Goal: Task Accomplishment & Management: Manage account settings

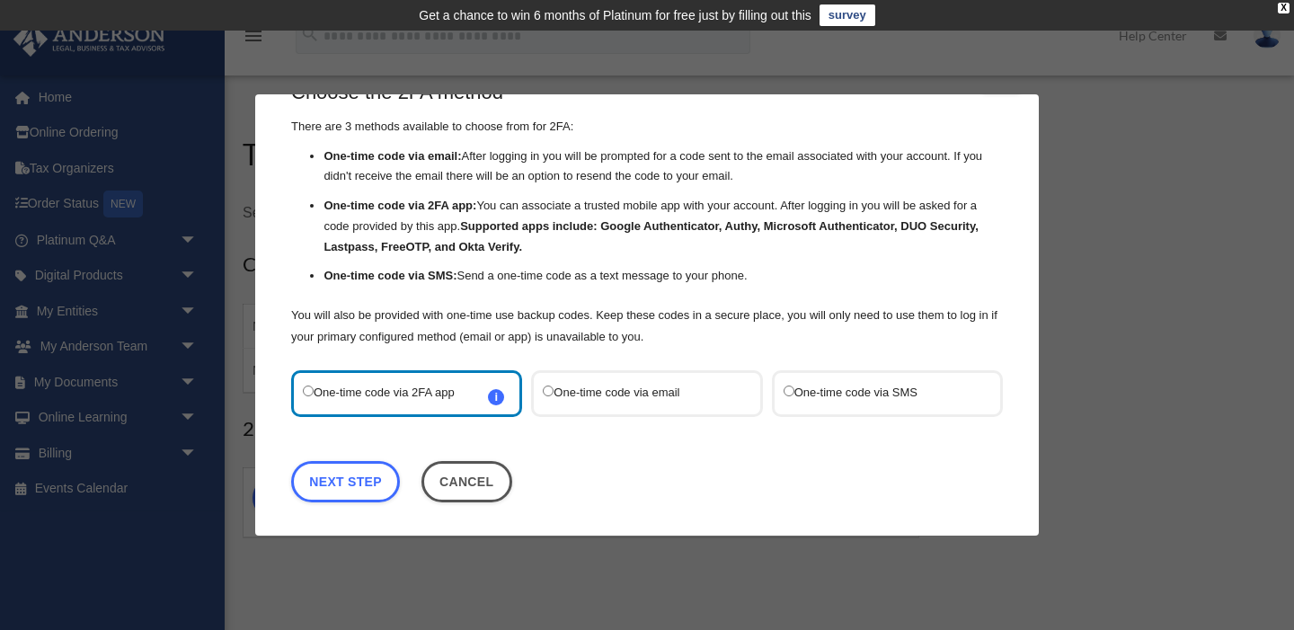
scroll to position [50, 0]
click at [884, 386] on label "One-time code via SMS" at bounding box center [879, 394] width 190 height 23
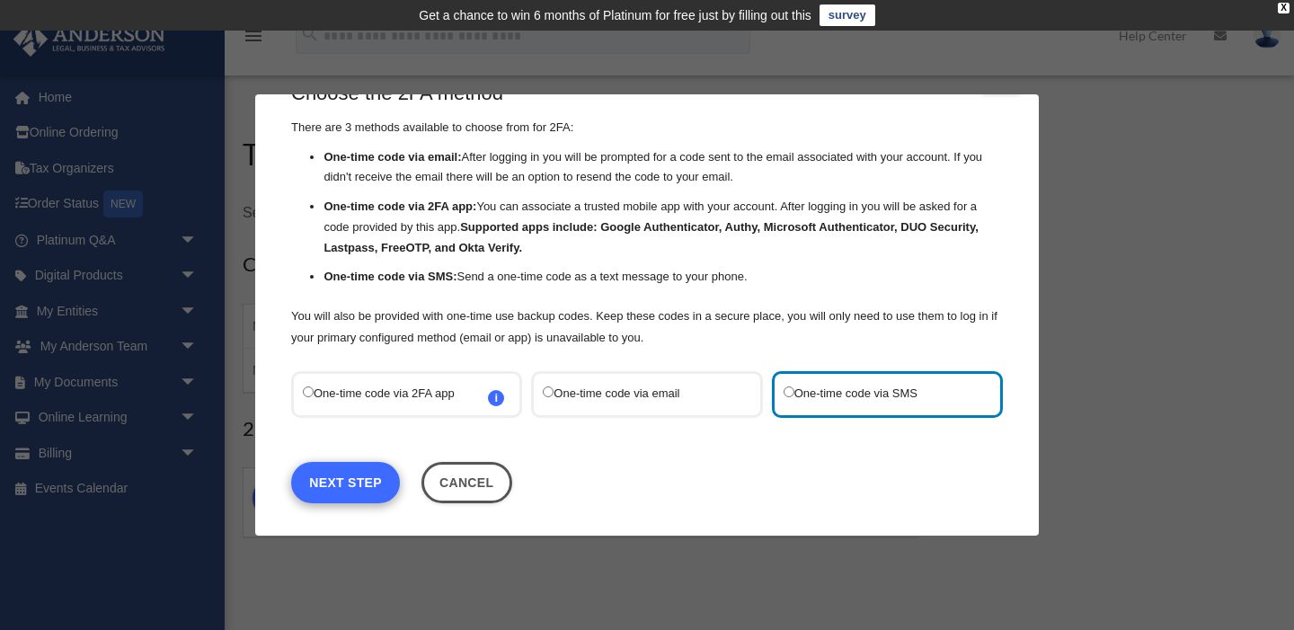
click at [329, 483] on link "Next Step" at bounding box center [345, 482] width 109 height 41
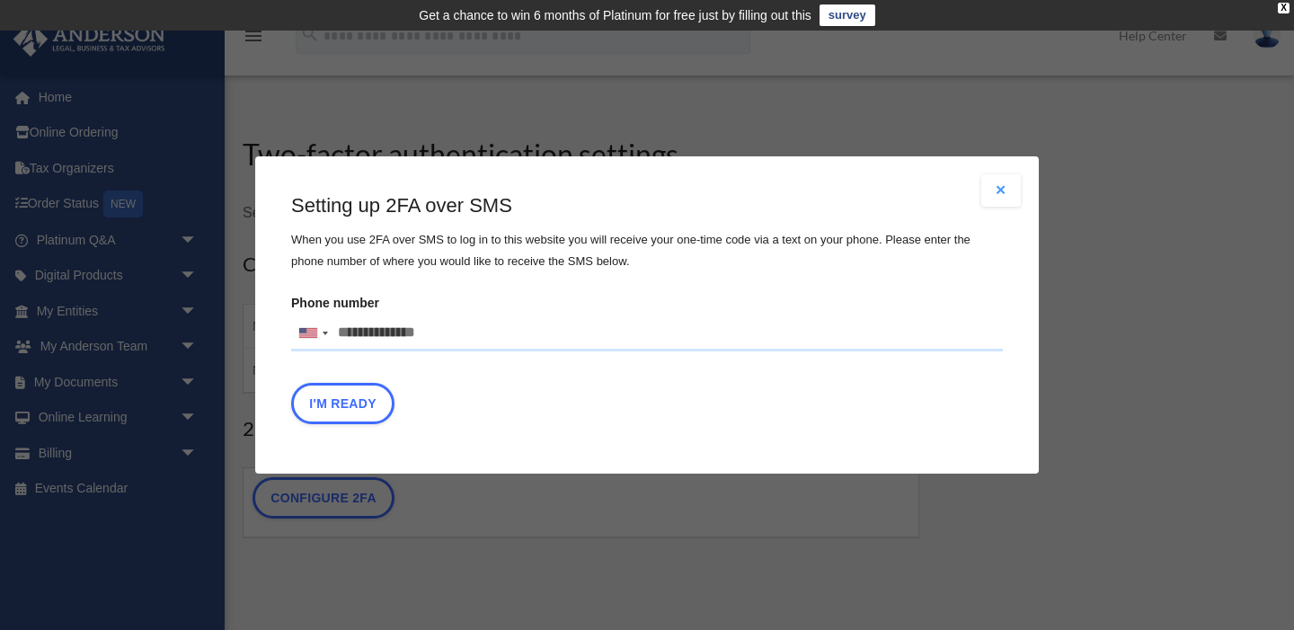
click at [388, 325] on input "Phone number [GEOGRAPHIC_DATA] +1 [GEOGRAPHIC_DATA] +44 [GEOGRAPHIC_DATA] (‫[GE…" at bounding box center [647, 333] width 712 height 36
type input "**********"
click at [367, 400] on button "I'm Ready" at bounding box center [342, 403] width 103 height 41
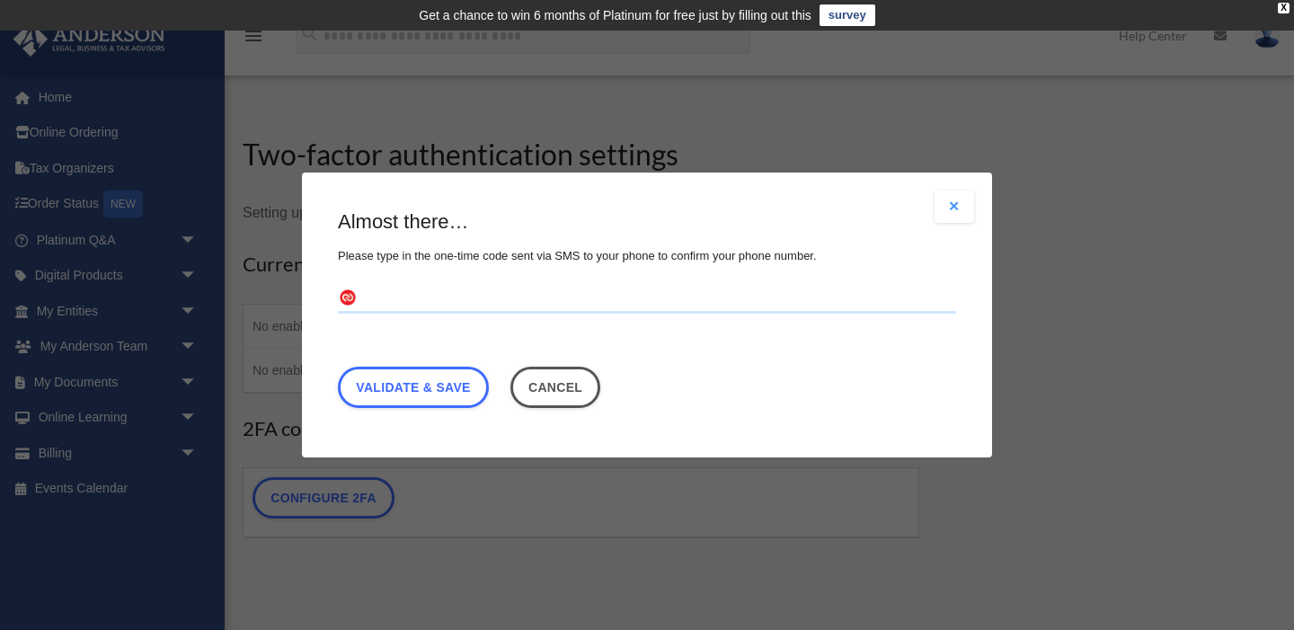
click at [398, 294] on input "text" at bounding box center [647, 299] width 618 height 29
type input "******"
click at [407, 386] on link "Validate & Save" at bounding box center [413, 387] width 151 height 41
click at [410, 389] on link "Validate & Save" at bounding box center [413, 387] width 151 height 41
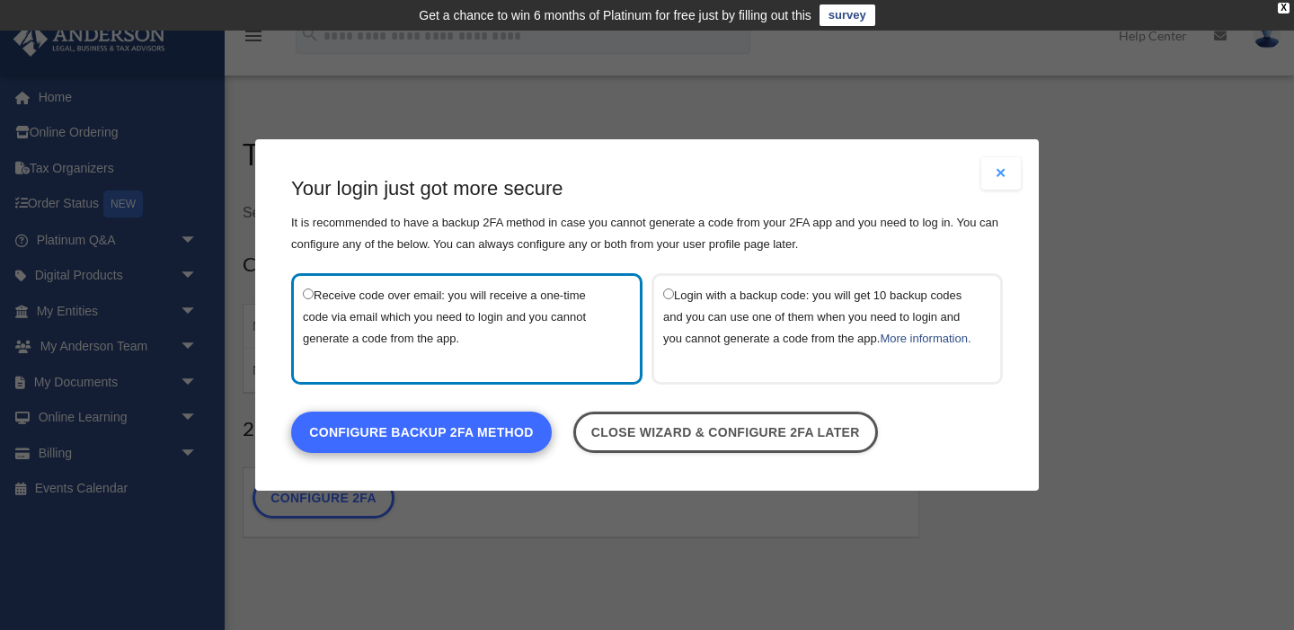
click at [403, 448] on link "Configure backup 2FA method" at bounding box center [421, 432] width 261 height 41
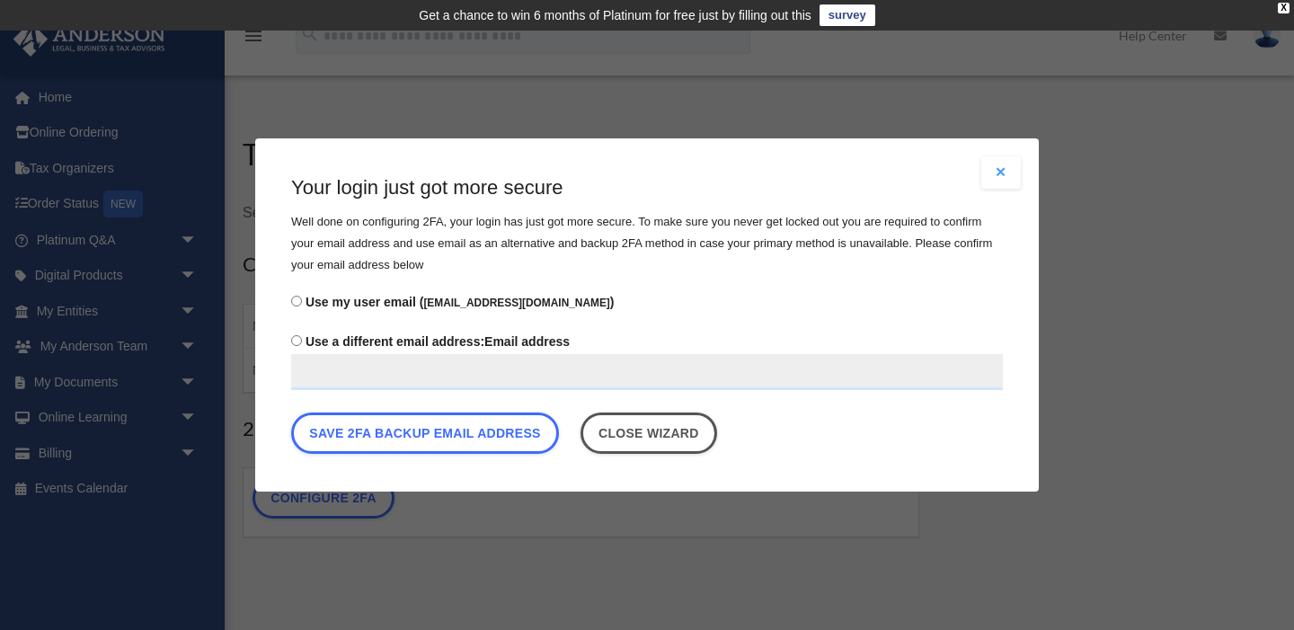
click at [440, 375] on input "Use a different email address: Email address" at bounding box center [647, 372] width 712 height 36
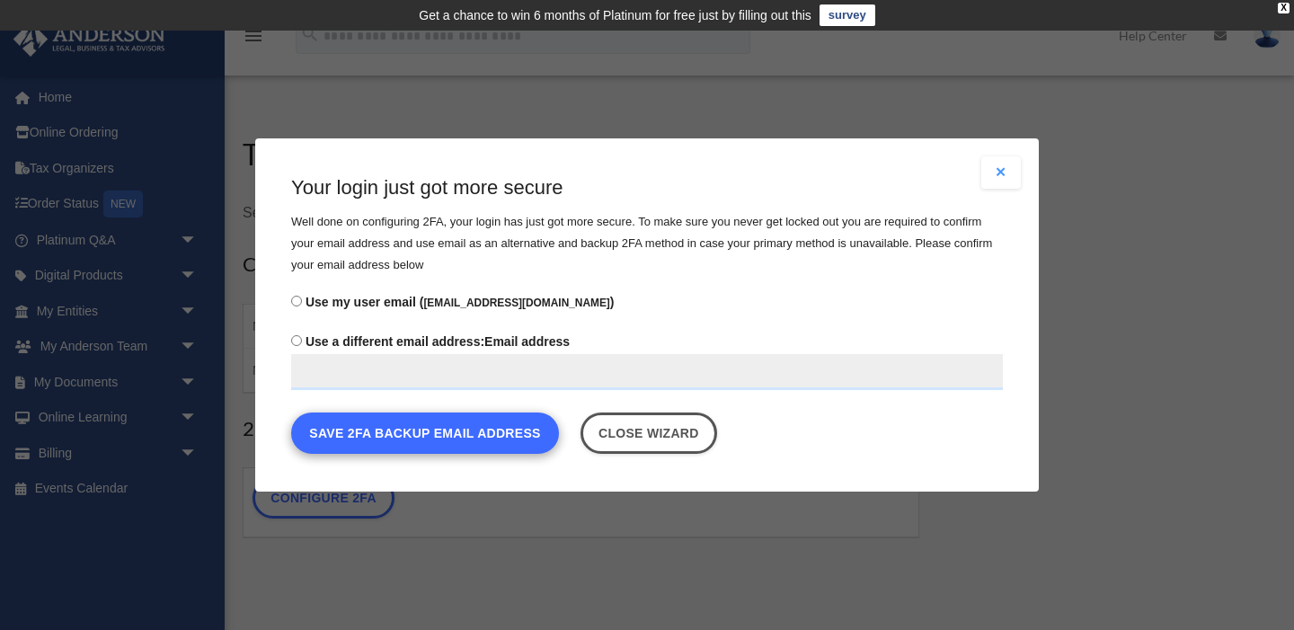
click at [448, 440] on button "Save 2FA backup email address" at bounding box center [425, 432] width 268 height 41
click at [443, 434] on button "Save 2FA backup email address" at bounding box center [425, 432] width 268 height 41
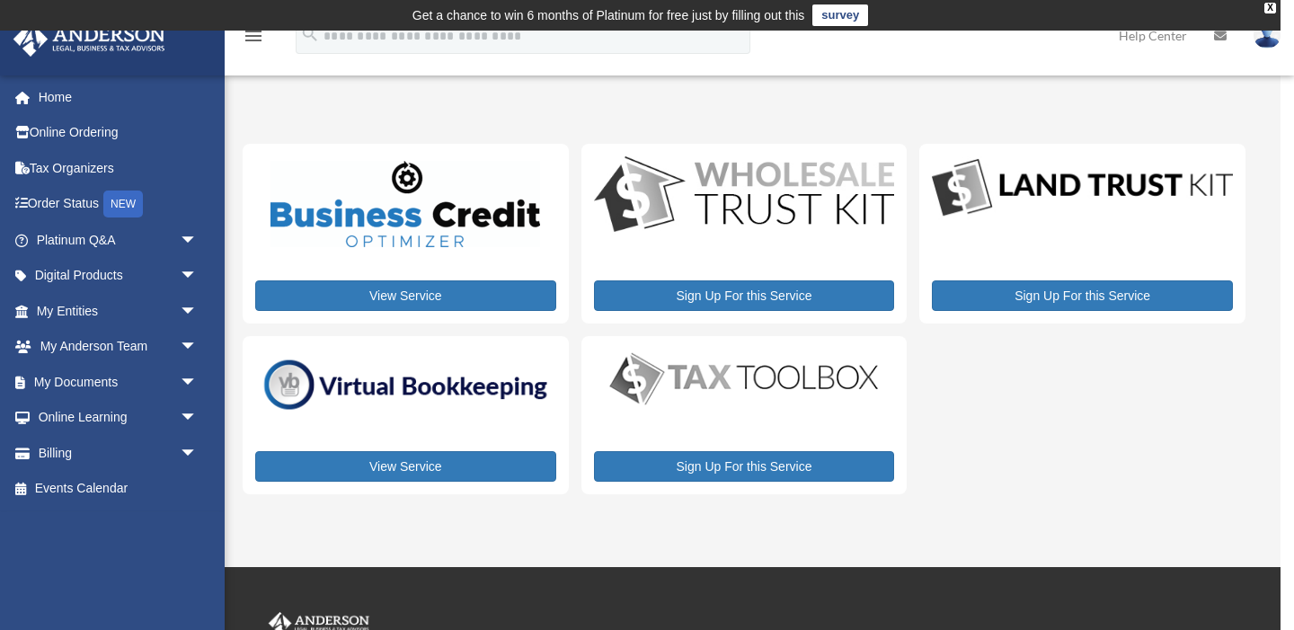
click at [397, 89] on div "My Services heatherciera@gmail.com Sign Out heatherciera@gmail.com Home Online …" at bounding box center [640, 299] width 1281 height 434
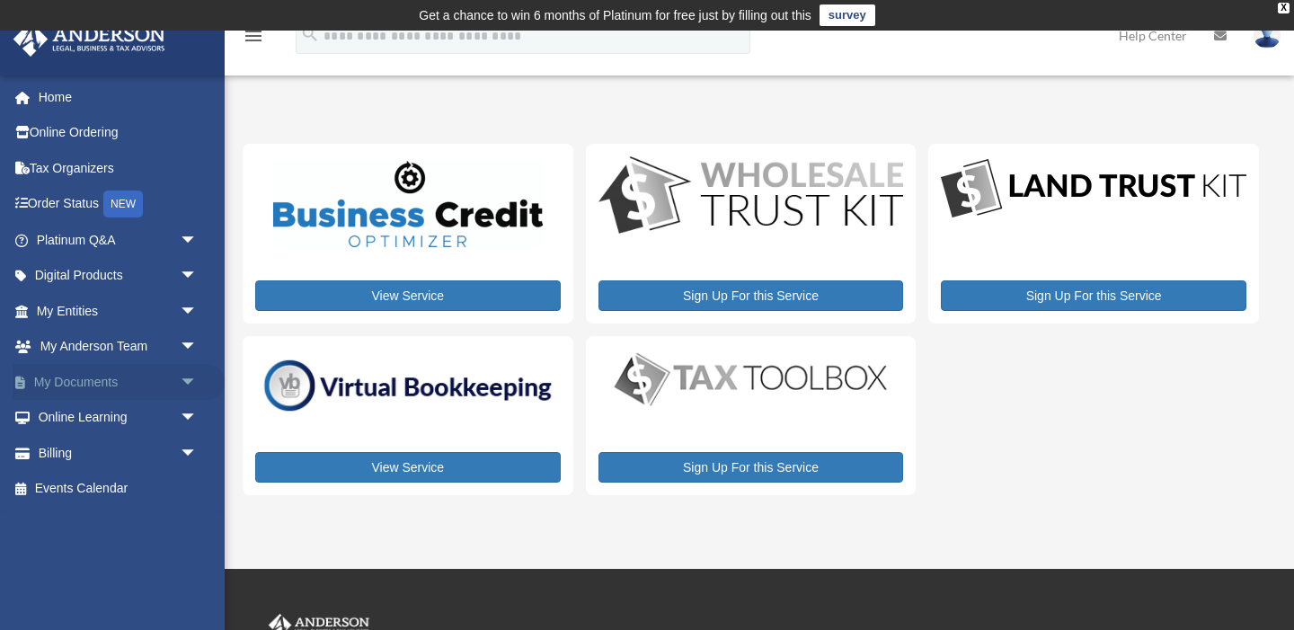
click at [74, 387] on link "My Documents arrow_drop_down" at bounding box center [119, 382] width 212 height 36
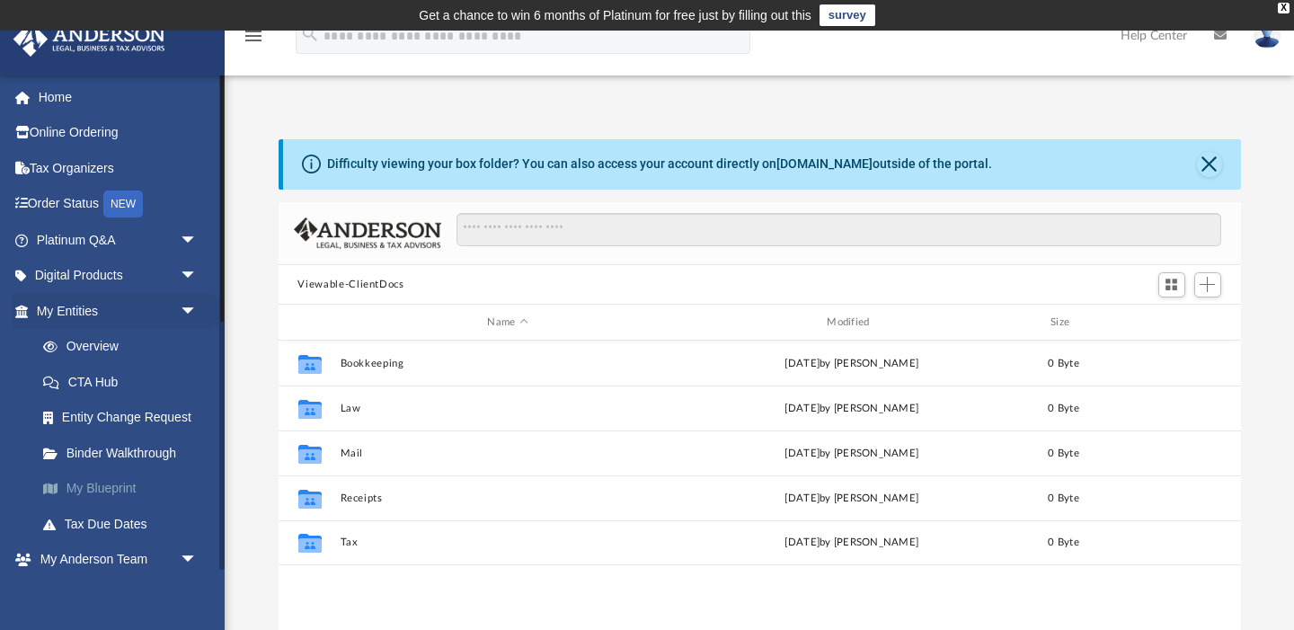
click at [111, 483] on link "My Blueprint" at bounding box center [125, 489] width 200 height 36
